Goal: Information Seeking & Learning: Learn about a topic

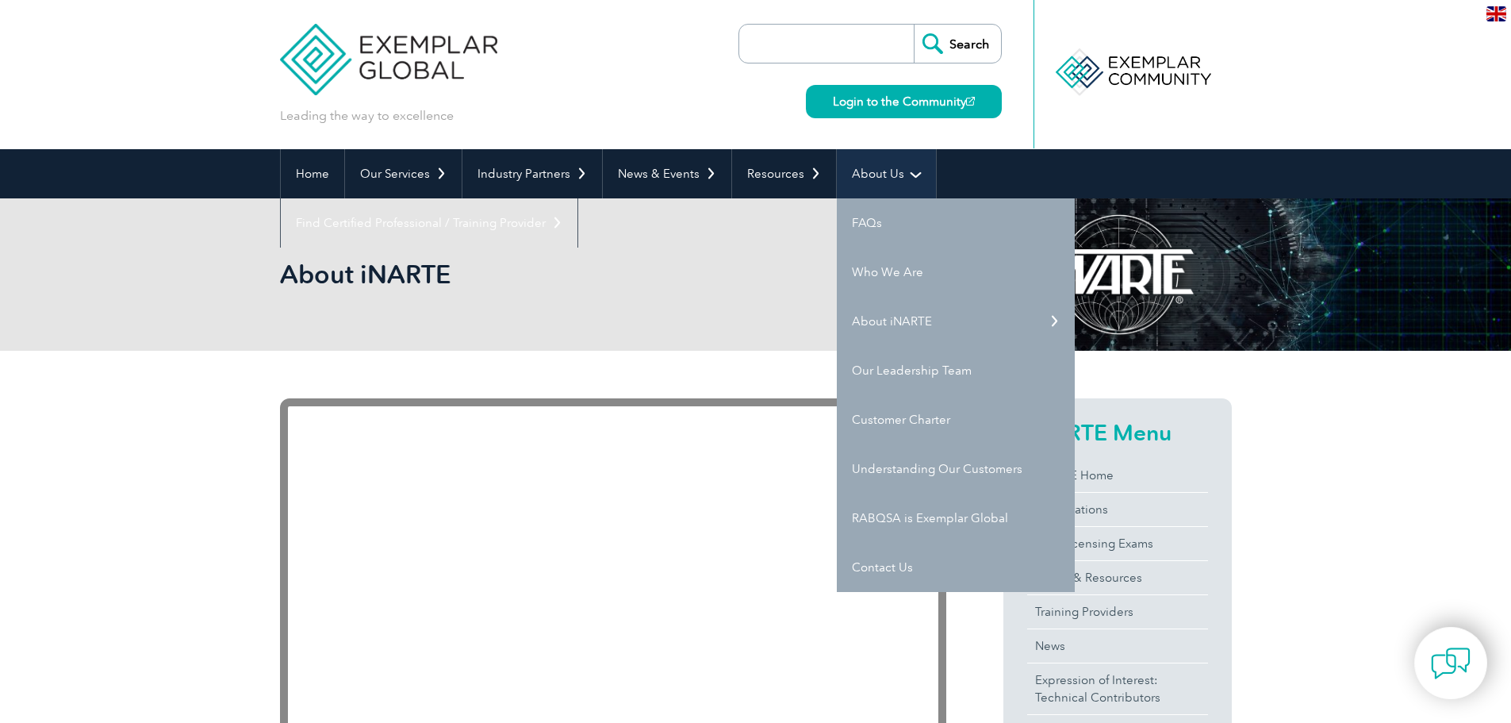
click at [881, 177] on link "About Us" at bounding box center [886, 173] width 99 height 49
click at [887, 278] on link "Who We Are" at bounding box center [956, 271] width 238 height 49
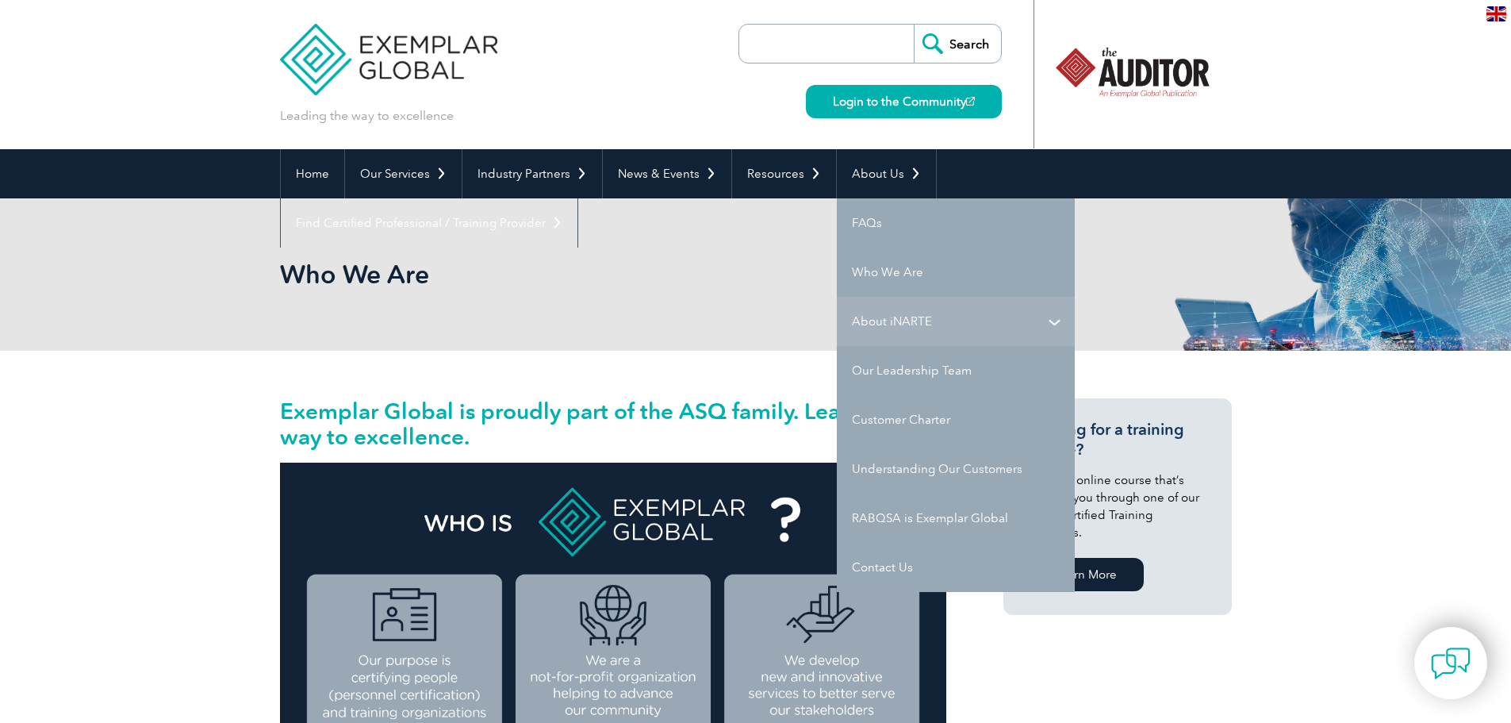
click at [868, 309] on link "About iNARTE" at bounding box center [956, 321] width 238 height 49
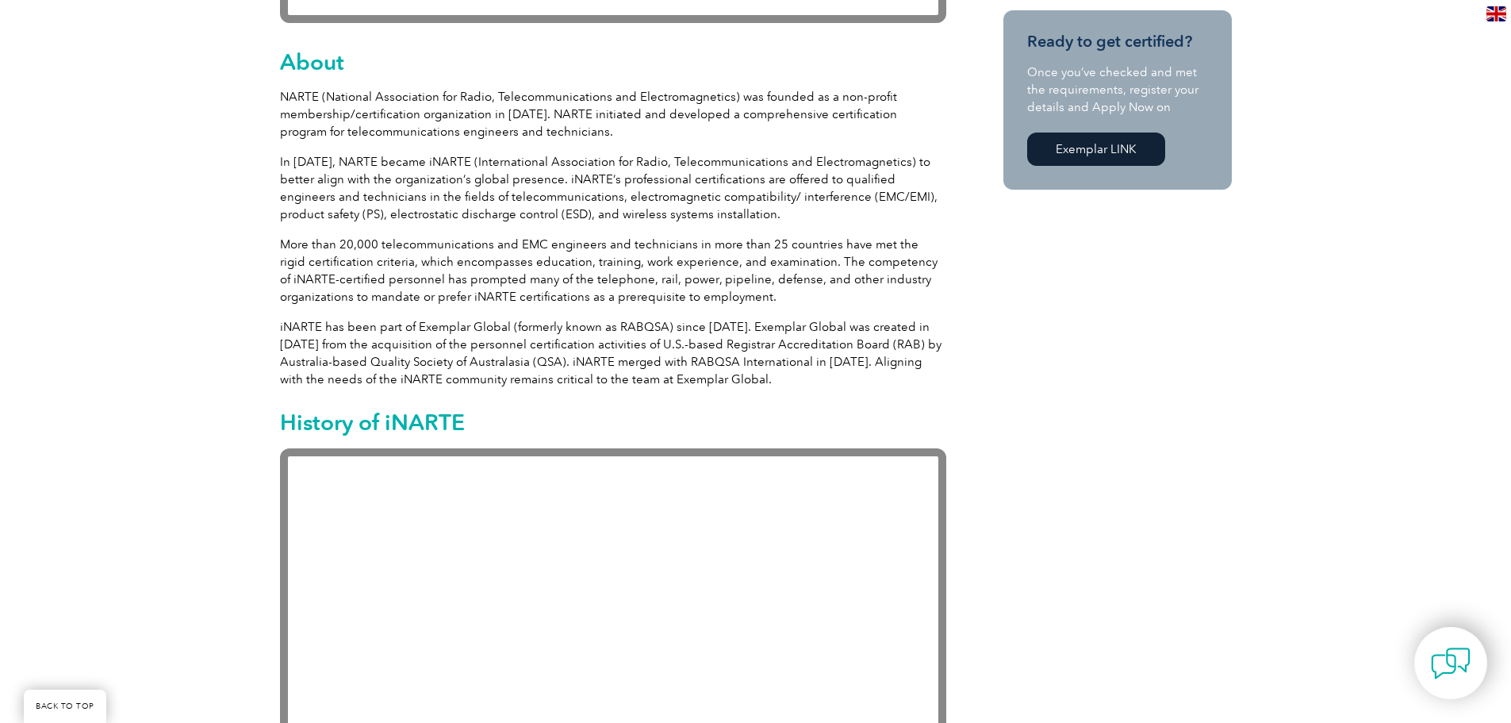
scroll to position [793, 0]
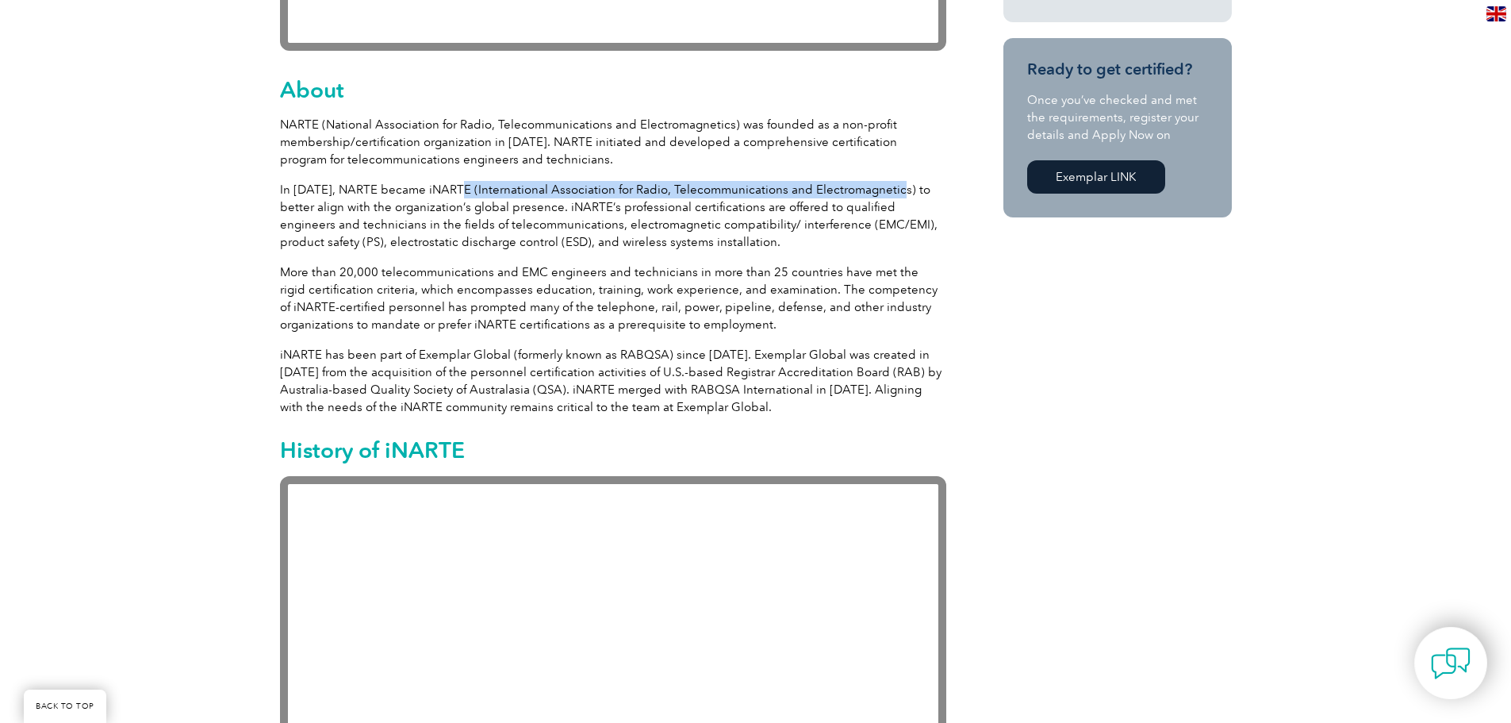
drag, startPoint x: 459, startPoint y: 186, endPoint x: 890, endPoint y: 185, distance: 430.7
click at [890, 185] on p "In 2007, NARTE became iNARTE (International Association for Radio, Telecommunic…" at bounding box center [613, 216] width 666 height 70
copy p "(International Association for Radio, Telecommunications and Electromagnetics)"
